Goal: Information Seeking & Learning: Find specific fact

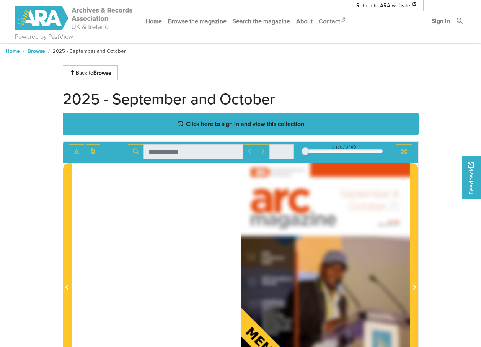
click at [228, 124] on strong "Click here to sign in and view this collection" at bounding box center [245, 123] width 118 height 8
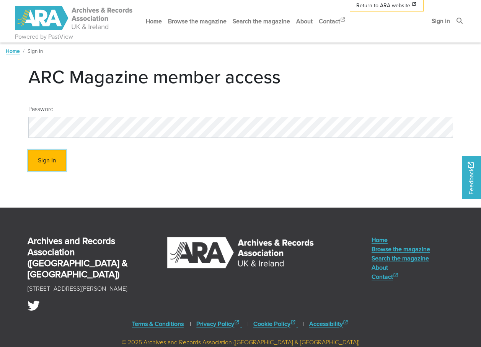
click at [54, 163] on button "Sign In" at bounding box center [46, 160] width 37 height 21
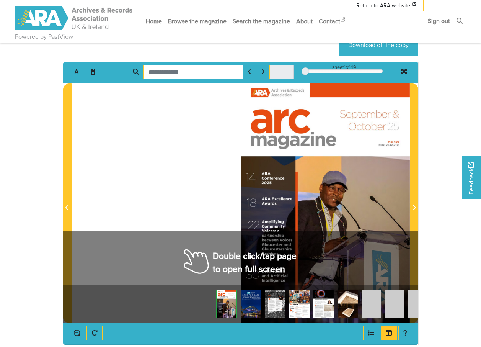
scroll to position [77, 0]
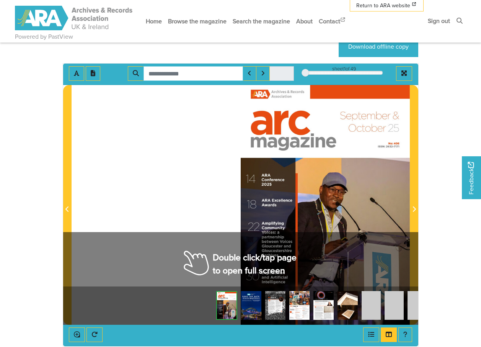
click at [168, 73] on input "Search for" at bounding box center [192, 73] width 99 height 15
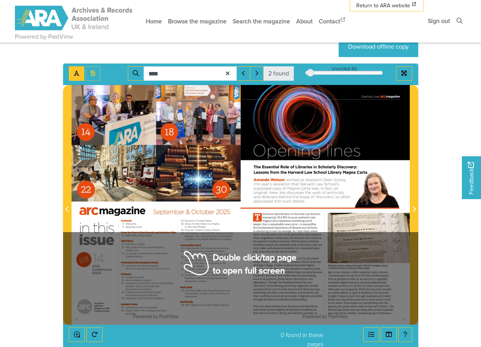
scroll to position [38, 0]
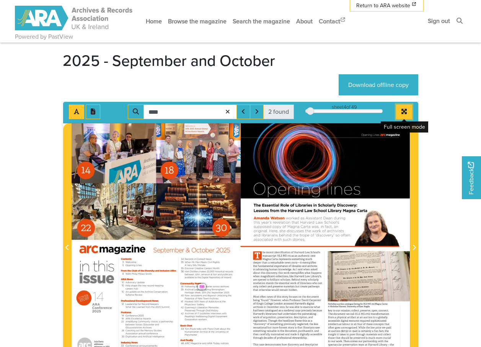
click at [404, 110] on icon "Full screen mode" at bounding box center [404, 111] width 6 height 6
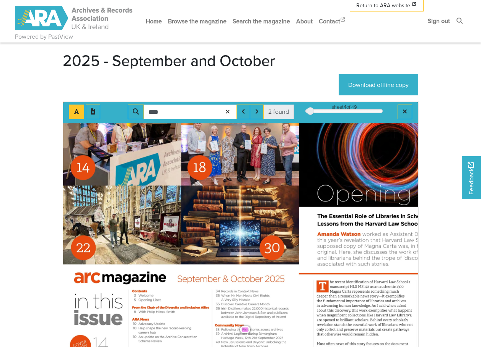
scroll to position [0, 0]
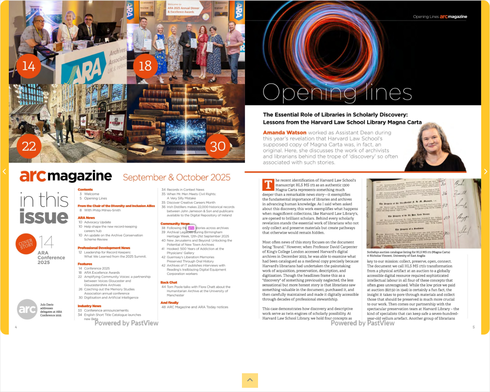
click at [191, 229] on span "Fish" at bounding box center [191, 227] width 6 height 5
drag, startPoint x: 463, startPoint y: 177, endPoint x: 467, endPoint y: 184, distance: 8.2
click at [464, 180] on div "O Opening lines Opening Lines arcmagazine The Essential Role of Libraries in Sc…" at bounding box center [363, 167] width 236 height 334
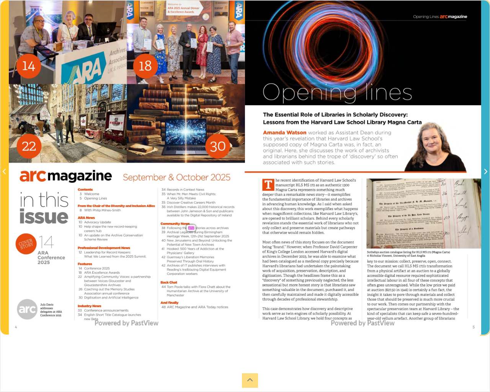
click at [480, 168] on span "Next Page" at bounding box center [485, 171] width 8 height 9
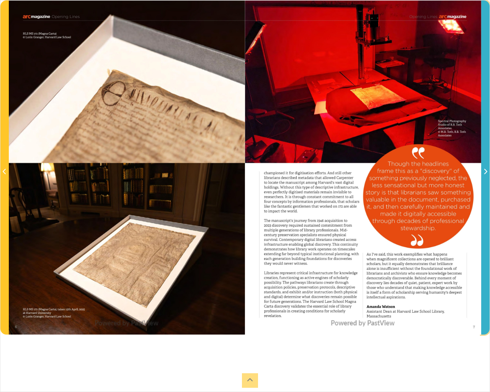
click at [480, 168] on span "Next Page" at bounding box center [485, 171] width 8 height 9
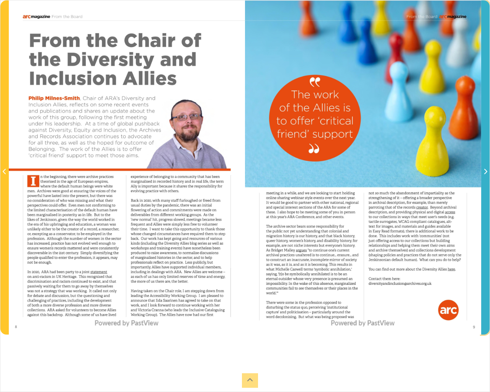
click at [480, 168] on span "Next Page" at bounding box center [485, 171] width 8 height 9
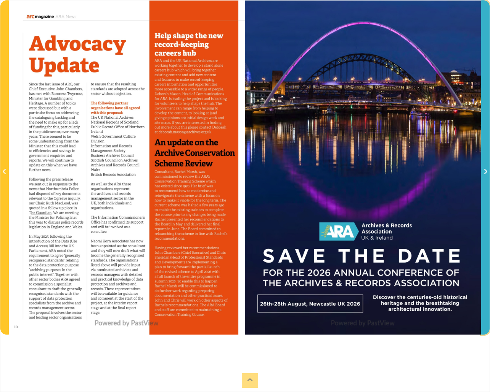
click at [480, 168] on span "Next Page" at bounding box center [485, 171] width 8 height 9
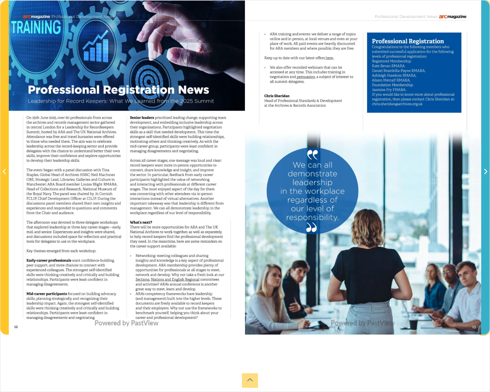
click at [480, 168] on span "Next Page" at bounding box center [485, 171] width 8 height 9
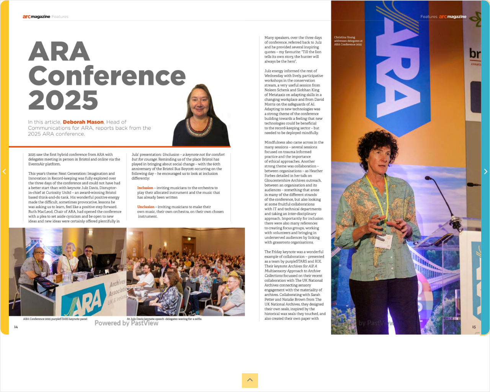
click at [480, 168] on span "Next Page" at bounding box center [485, 171] width 8 height 9
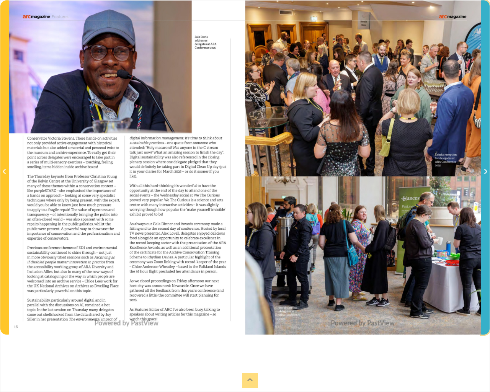
click at [480, 168] on span "Next Page" at bounding box center [485, 171] width 8 height 9
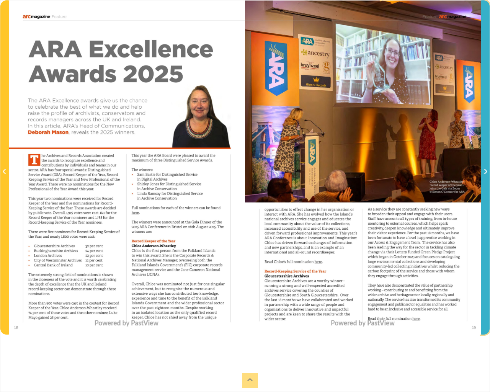
click at [480, 168] on span "Next Page" at bounding box center [485, 171] width 8 height 9
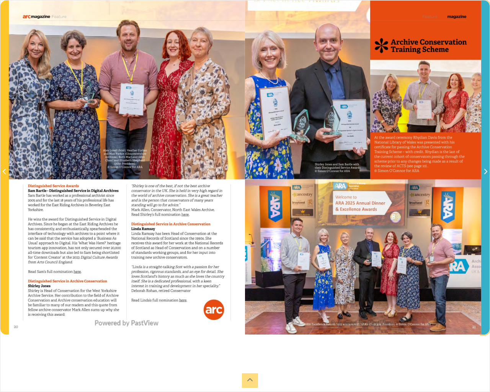
click at [480, 168] on span "Next Page" at bounding box center [485, 171] width 8 height 9
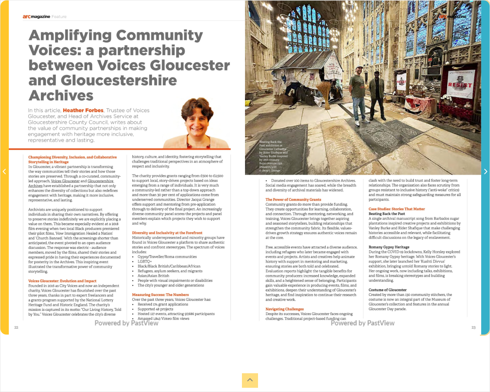
click at [480, 168] on span "Next Page" at bounding box center [485, 171] width 8 height 9
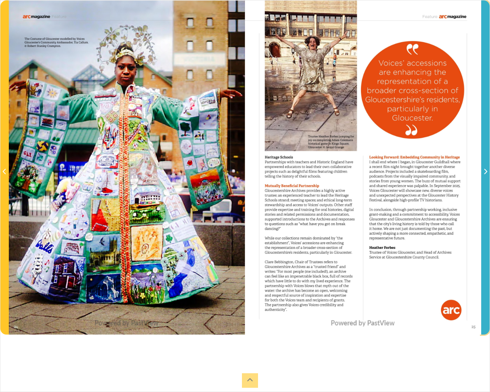
click at [480, 168] on span "Next Page" at bounding box center [485, 171] width 8 height 9
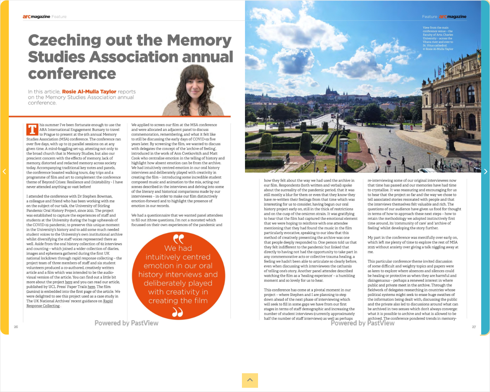
click at [480, 168] on span "Next Page" at bounding box center [485, 171] width 8 height 9
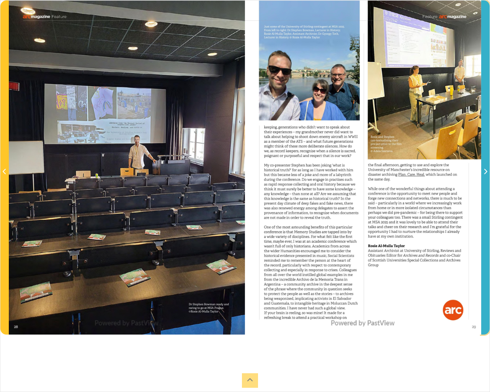
click at [480, 168] on span "Next Page" at bounding box center [485, 171] width 8 height 9
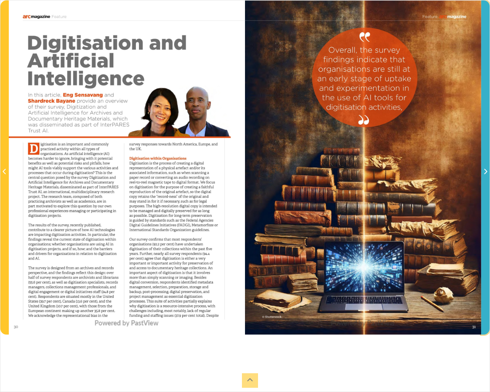
click at [480, 168] on span "Next Page" at bounding box center [485, 171] width 8 height 9
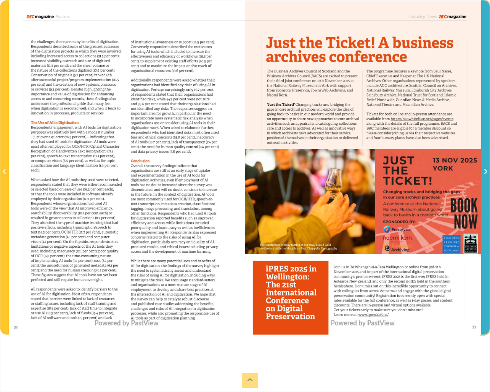
click at [480, 168] on span "Next Page" at bounding box center [485, 171] width 8 height 9
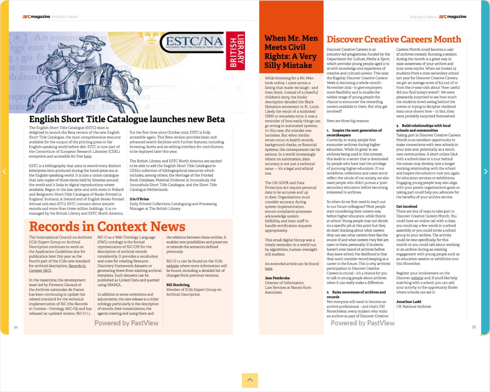
click at [480, 168] on span "Next Page" at bounding box center [485, 171] width 8 height 9
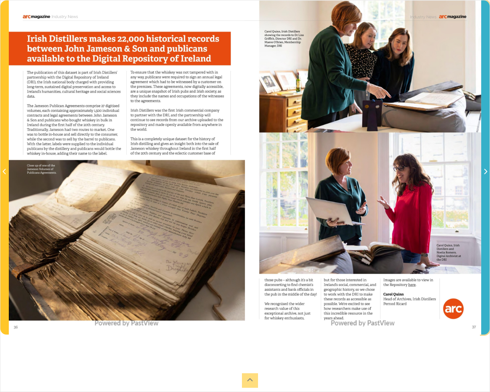
click at [480, 168] on span "Next Page" at bounding box center [485, 171] width 8 height 9
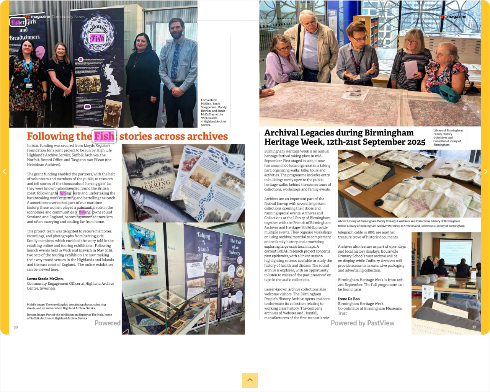
drag, startPoint x: 85, startPoint y: 282, endPoint x: 94, endPoint y: 327, distance: 46.5
click at [94, 327] on div "arcmagazine Community News Fish er Girls and Breadwinners Following Fish Thain …" at bounding box center [127, 167] width 236 height 334
drag, startPoint x: 42, startPoint y: 149, endPoint x: 53, endPoint y: 191, distance: 43.5
click at [53, 191] on div "arcmagazine Community News Fish er Girls and Breadwinners Following Fish Thain …" at bounding box center [127, 167] width 236 height 334
drag, startPoint x: 53, startPoint y: 191, endPoint x: 27, endPoint y: 164, distance: 37.6
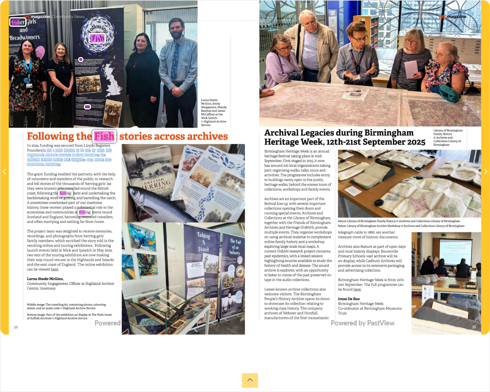
click at [27, 164] on span "Hebridean" at bounding box center [35, 163] width 16 height 5
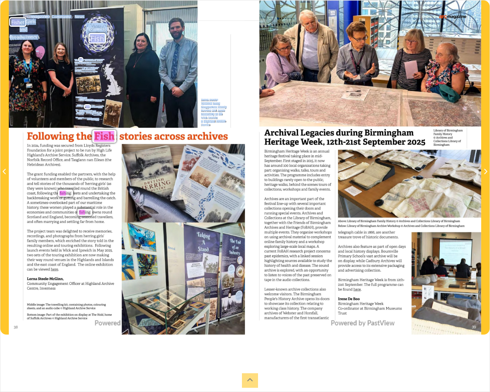
drag, startPoint x: 29, startPoint y: 134, endPoint x: 238, endPoint y: 315, distance: 276.9
click at [238, 315] on div "arcmagazine Community News Fish er Girls and Breadwinners Following Fish Thain …" at bounding box center [127, 167] width 236 height 334
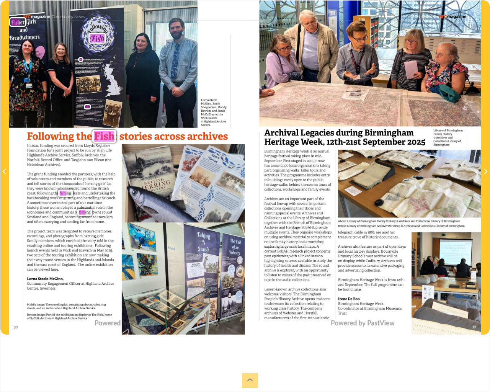
click at [61, 147] on span "secured" at bounding box center [66, 145] width 11 height 5
click at [434, 254] on div "班 HyNews arcmagazine Archival Legacies during Birmingham Heritage Week , [DATE]…" at bounding box center [363, 167] width 236 height 334
click at [461, 345] on div "**** 2 found sheet 38 of 49 38 ** The metadata has moved. You can now access th…" at bounding box center [245, 196] width 490 height 392
click at [480, 346] on div "**** 2 found sheet 38 of 49 38 ** The metadata has moved. You can now access th…" at bounding box center [245, 196] width 490 height 392
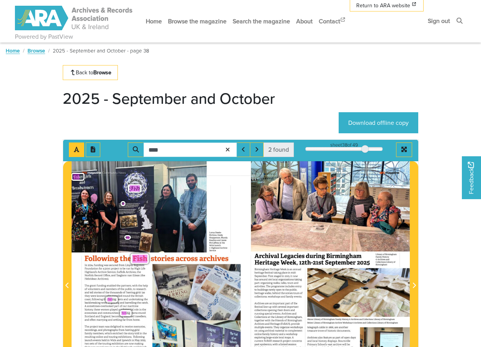
click at [163, 147] on input "****" at bounding box center [189, 149] width 93 height 15
type input "*"
click at [177, 146] on input "Search for" at bounding box center [189, 149] width 93 height 15
click at [185, 147] on input "Search for" at bounding box center [189, 149] width 93 height 15
click at [194, 145] on input "Search for" at bounding box center [189, 149] width 93 height 15
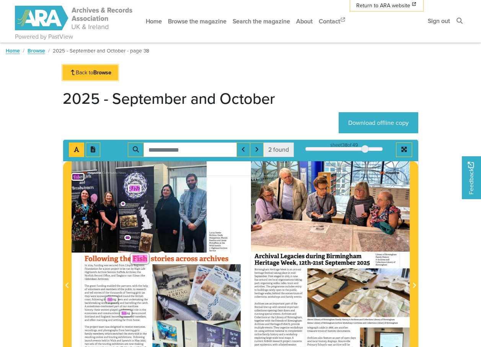
click at [90, 73] on link "Back to Browse" at bounding box center [90, 72] width 55 height 15
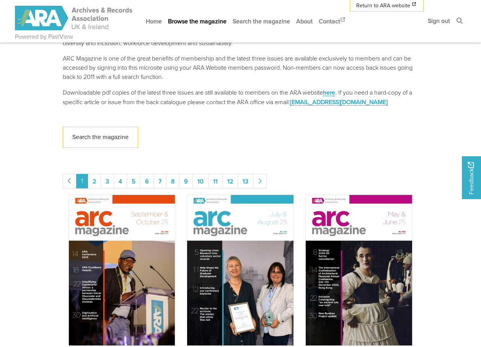
scroll to position [230, 0]
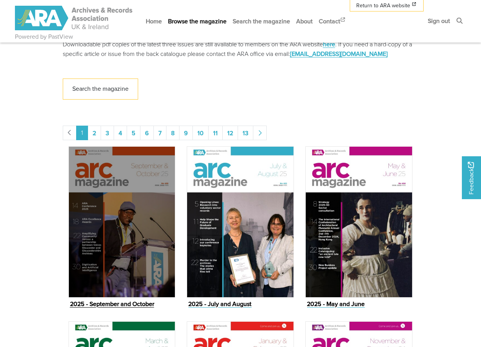
click at [137, 243] on img "Issue" at bounding box center [121, 221] width 107 height 151
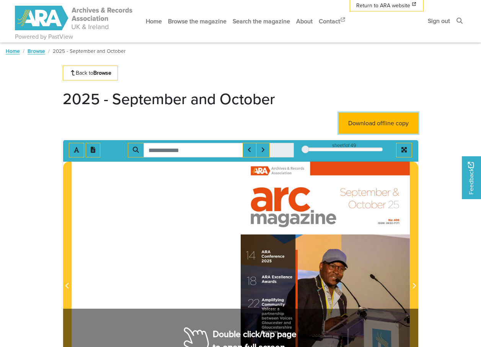
click at [386, 121] on link "Download offline copy" at bounding box center [379, 122] width 80 height 21
